Goal: Information Seeking & Learning: Understand process/instructions

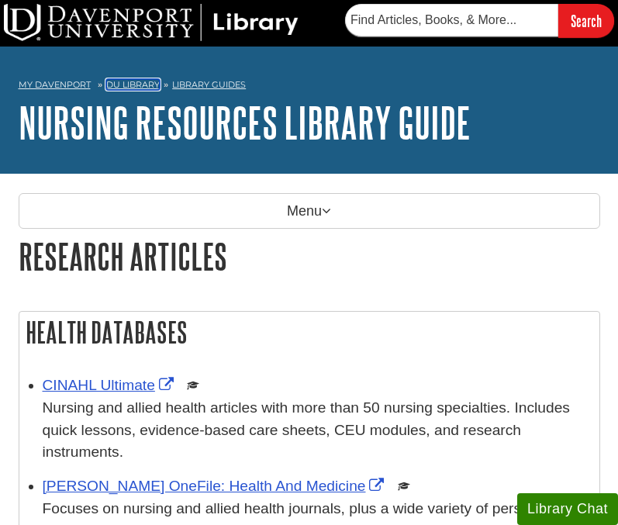
click at [140, 87] on link "DU Library" at bounding box center [133, 84] width 54 height 11
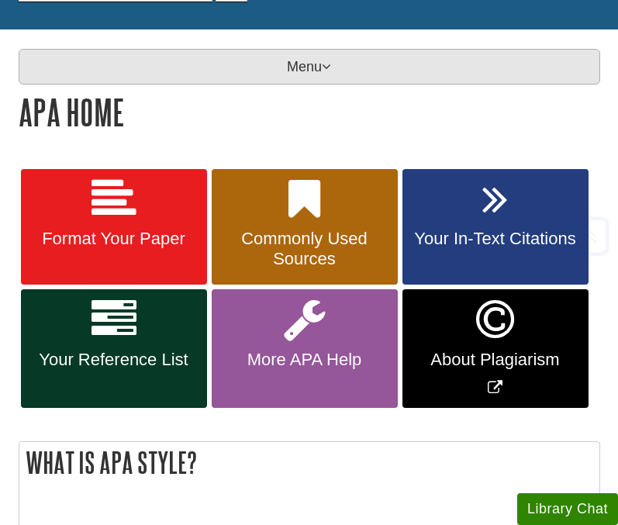
scroll to position [236, 0]
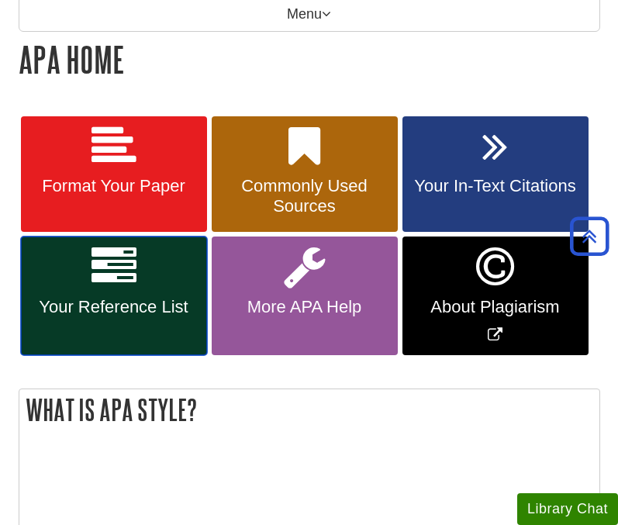
click at [129, 310] on span "Your Reference List" at bounding box center [114, 307] width 163 height 20
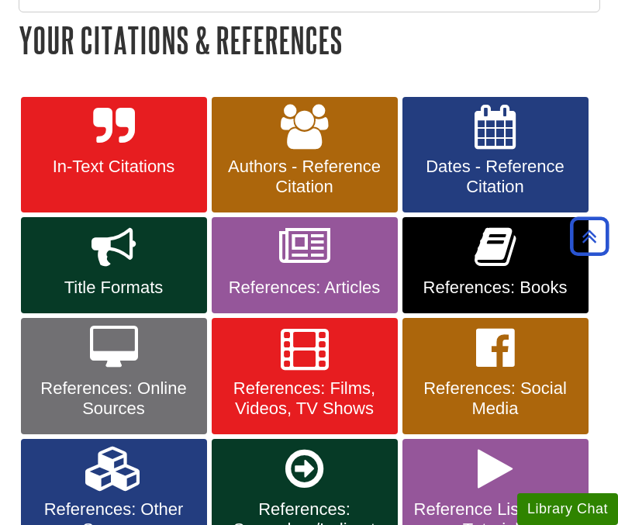
scroll to position [263, 0]
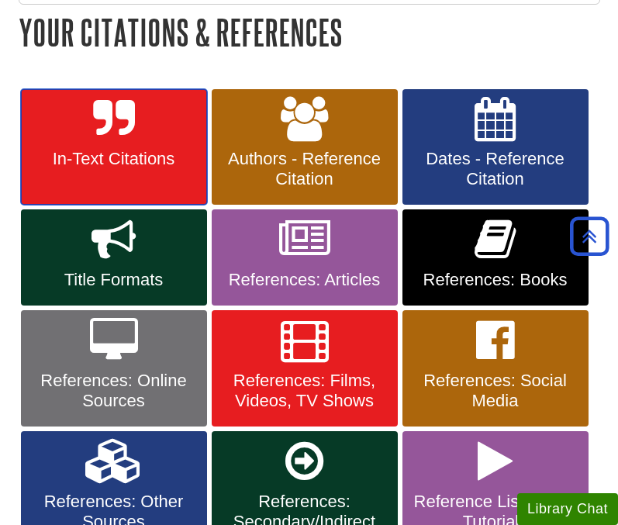
click at [141, 147] on link "In-Text Citations" at bounding box center [114, 147] width 186 height 116
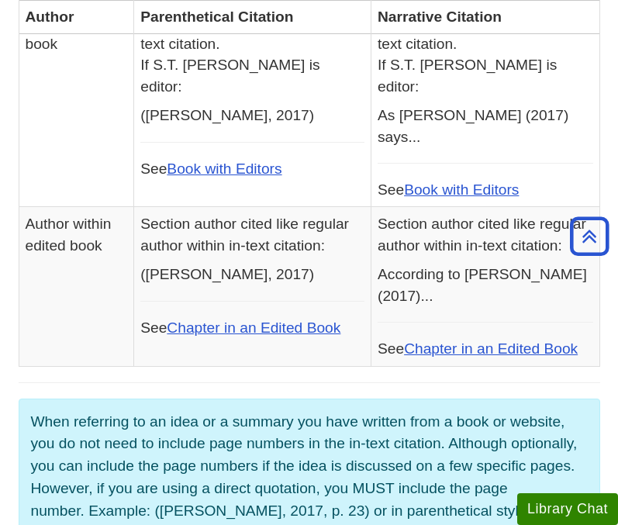
scroll to position [975, 0]
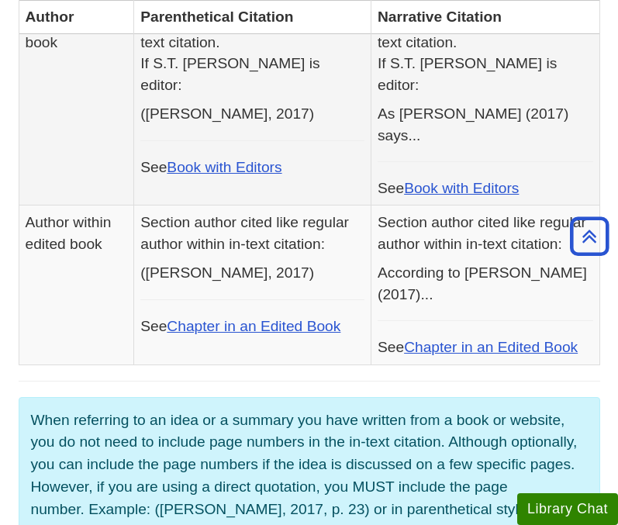
click at [289, 116] on p "(Eastman, 2017)" at bounding box center [252, 113] width 224 height 21
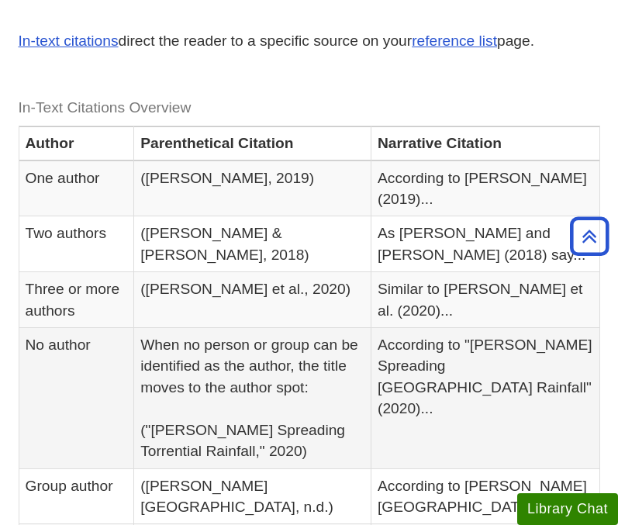
scroll to position [0, 0]
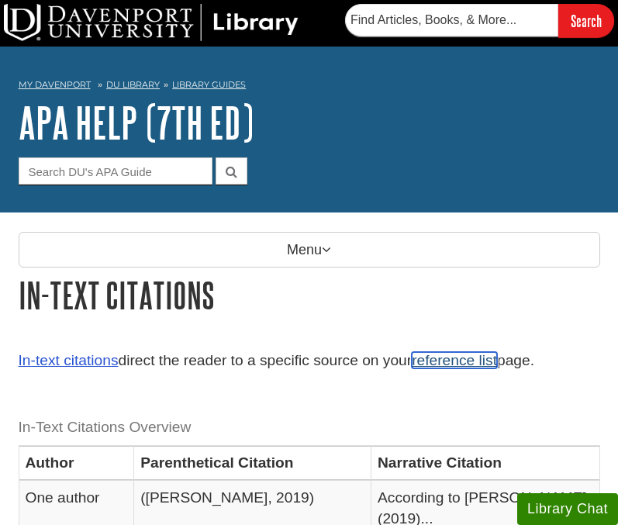
click at [447, 365] on link "reference list" at bounding box center [454, 360] width 85 height 16
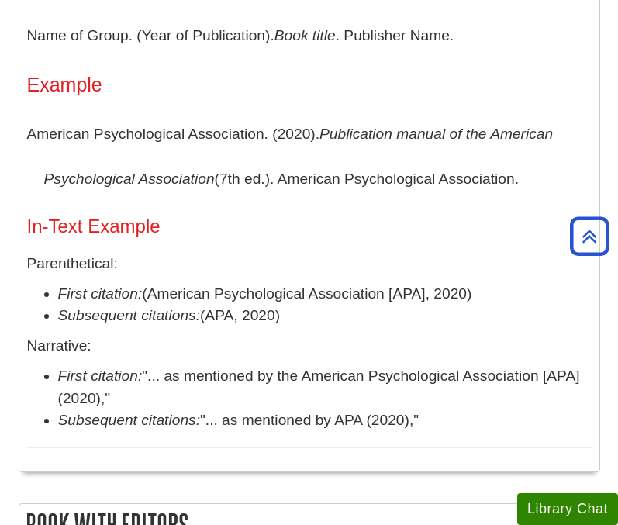
scroll to position [930, 0]
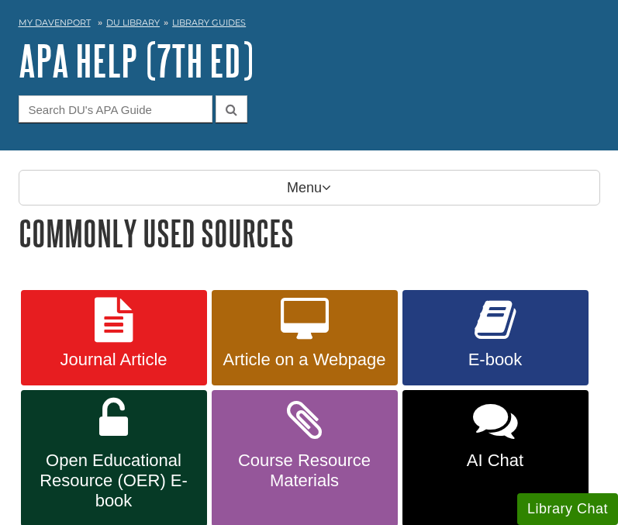
scroll to position [63, 0]
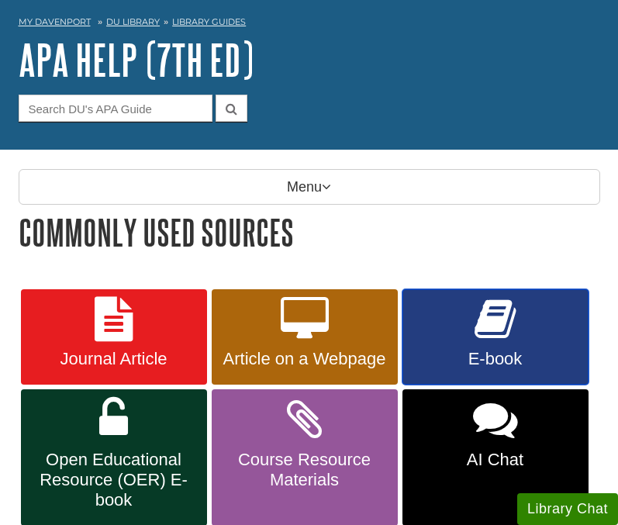
click at [485, 323] on icon at bounding box center [495, 319] width 41 height 45
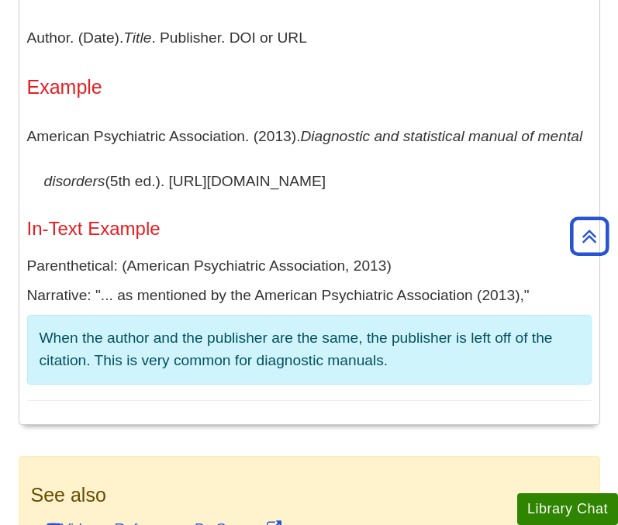
scroll to position [5877, 0]
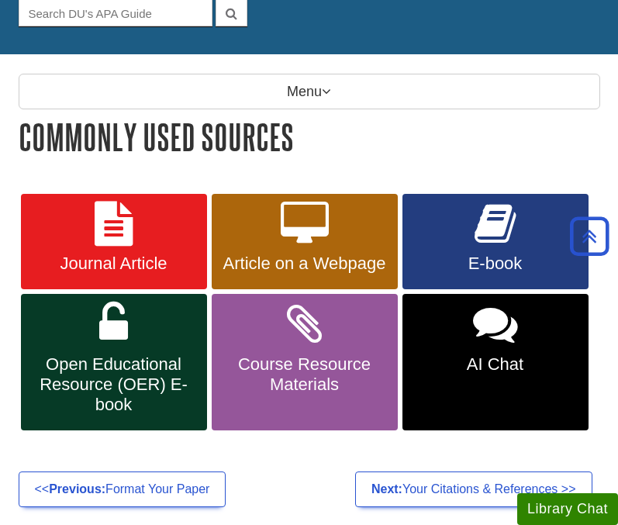
scroll to position [148, 0]
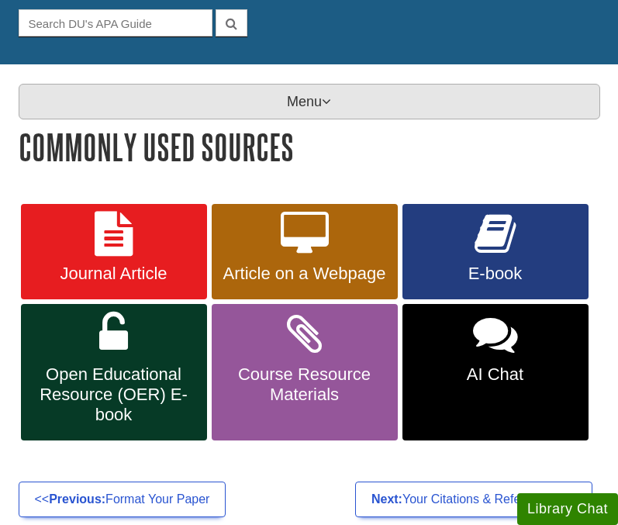
click at [323, 109] on p "Menu" at bounding box center [310, 102] width 582 height 36
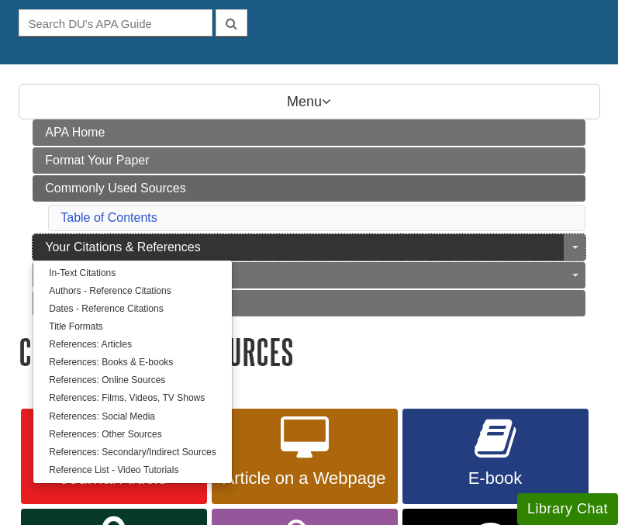
click at [175, 244] on span "Your Citations & References" at bounding box center [122, 246] width 155 height 13
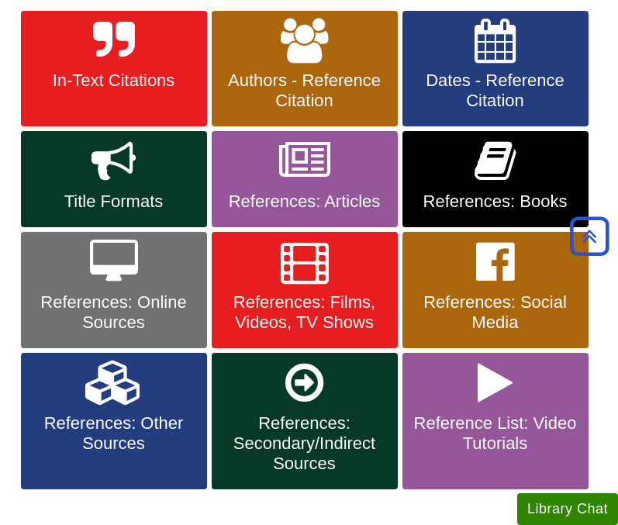
scroll to position [335, 0]
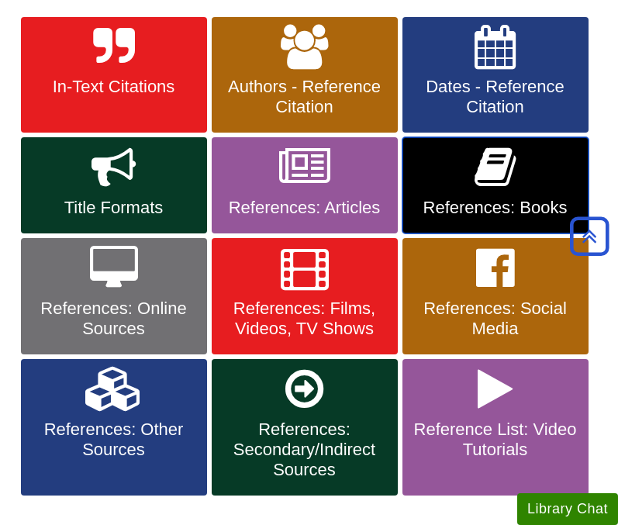
click at [499, 180] on icon at bounding box center [495, 167] width 41 height 45
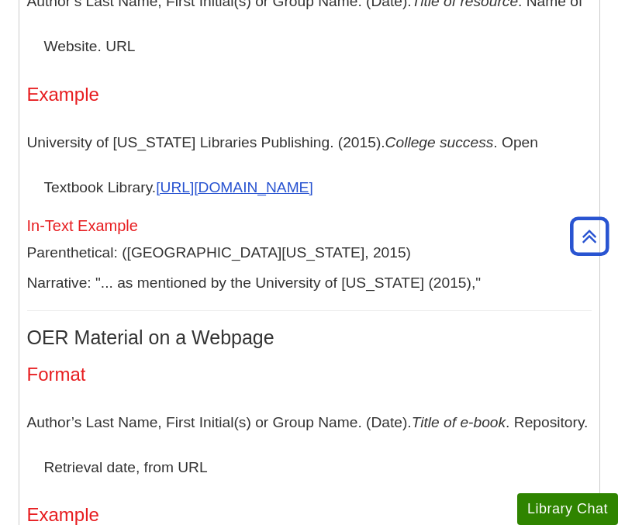
scroll to position [3553, 0]
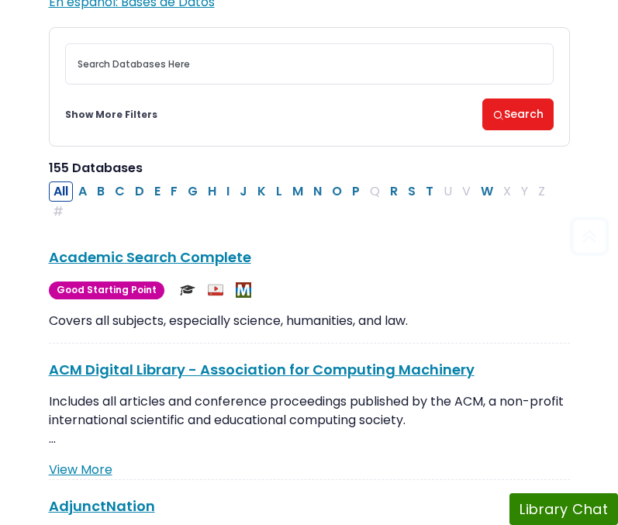
scroll to position [247, 0]
